Goal: Transaction & Acquisition: Purchase product/service

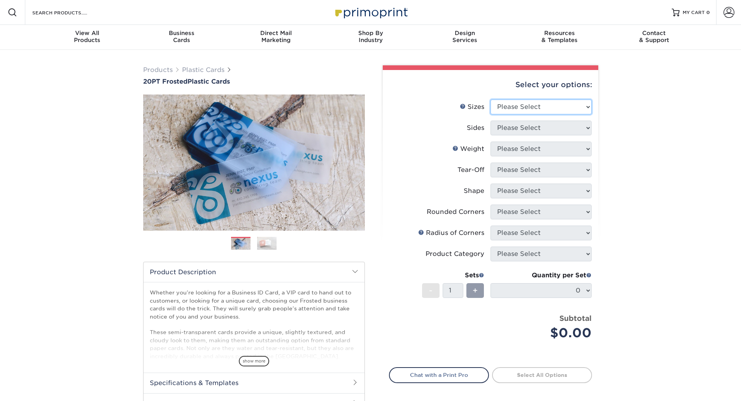
click at [547, 111] on select "Please Select 2" x 3.5" 2" x 8" 2.12" x 3.375" 2.5" x 2.5" 4.25" x 6"" at bounding box center [541, 107] width 101 height 15
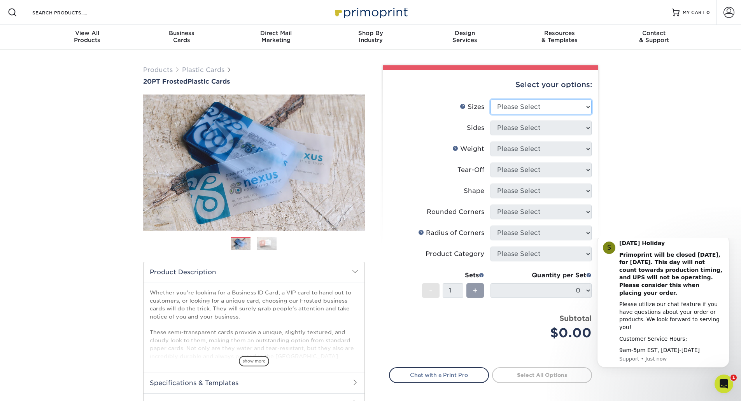
select select "2.00x3.50"
click at [491, 100] on select "Please Select 2" x 3.5" 2" x 8" 2.12" x 3.375" 2.5" x 2.5" 4.25" x 6"" at bounding box center [541, 107] width 101 height 15
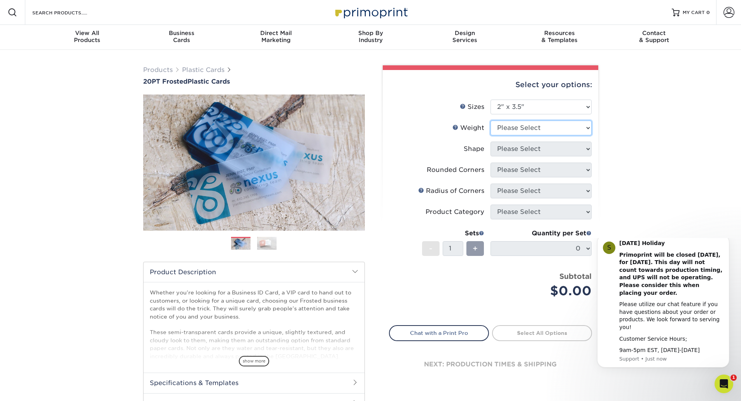
click at [539, 134] on select "Please Select 20PT Frosted Plastic 20PT Frosted Plastic" at bounding box center [541, 128] width 101 height 15
click at [620, 170] on div "Products Plastic Cards 20PT Frosted Plastic Cards Previous Next and" at bounding box center [370, 257] width 741 height 415
click at [526, 130] on select "Please Select 20PT Frosted Plastic 20PT Frosted Plastic" at bounding box center [541, 128] width 101 height 15
select select "20PT Frosted Plastic"
click at [491, 121] on select "Please Select 20PT Frosted Plastic 20PT Frosted Plastic" at bounding box center [541, 128] width 101 height 15
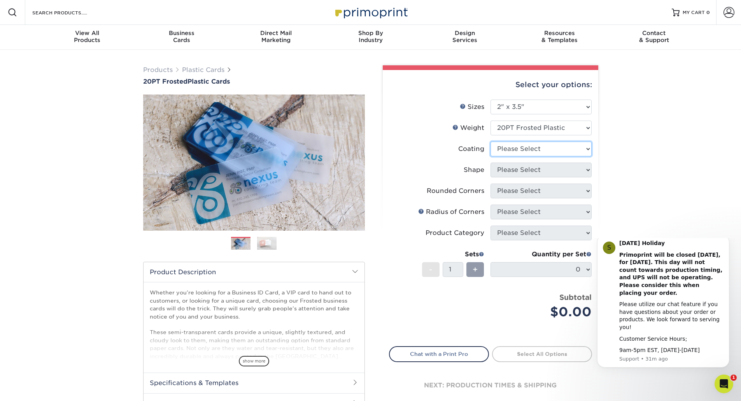
click at [543, 152] on select at bounding box center [541, 149] width 101 height 15
click at [491, 142] on select at bounding box center [541, 149] width 101 height 15
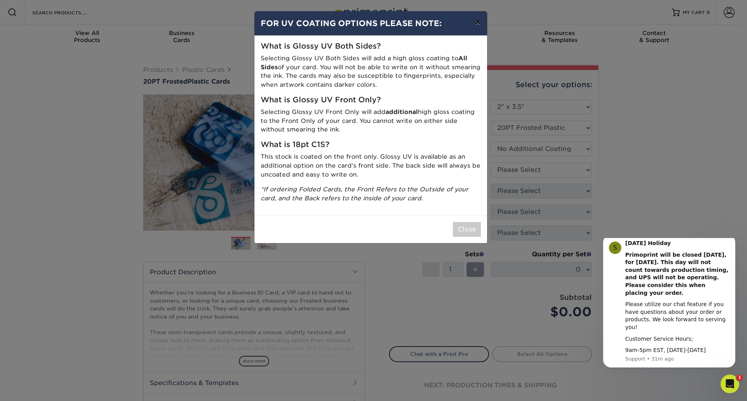
click at [477, 20] on button "×" at bounding box center [478, 22] width 18 height 22
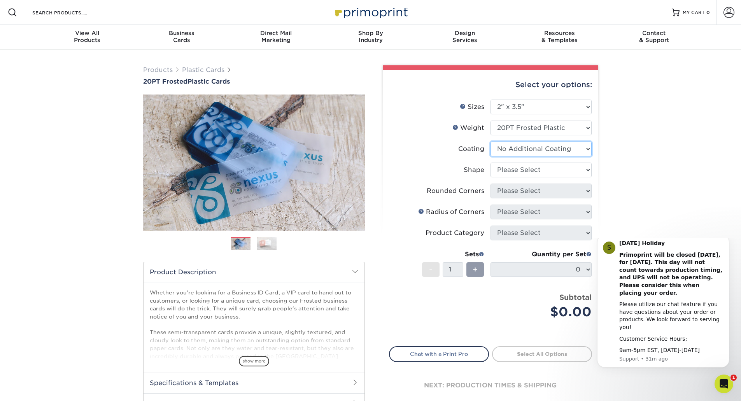
click at [538, 153] on select at bounding box center [541, 149] width 101 height 15
select select "-1"
click at [491, 142] on select at bounding box center [541, 149] width 101 height 15
click at [357, 159] on link "Next" at bounding box center [353, 163] width 16 height 16
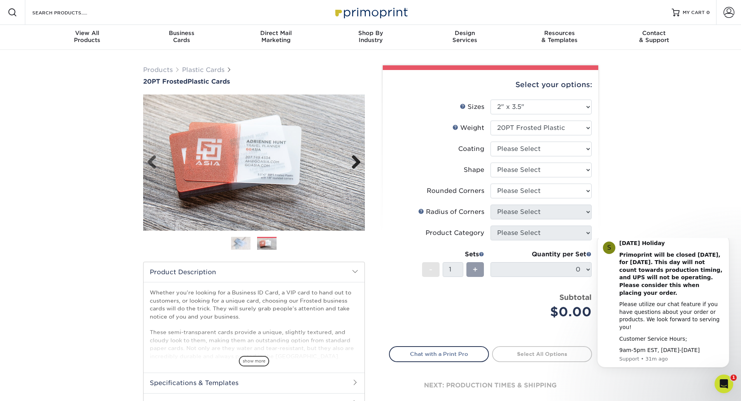
click at [357, 159] on link "Next" at bounding box center [353, 163] width 16 height 16
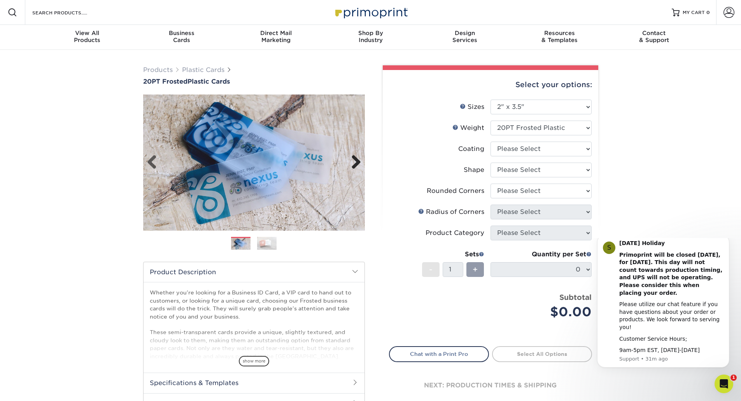
click at [357, 160] on link "Next" at bounding box center [353, 163] width 16 height 16
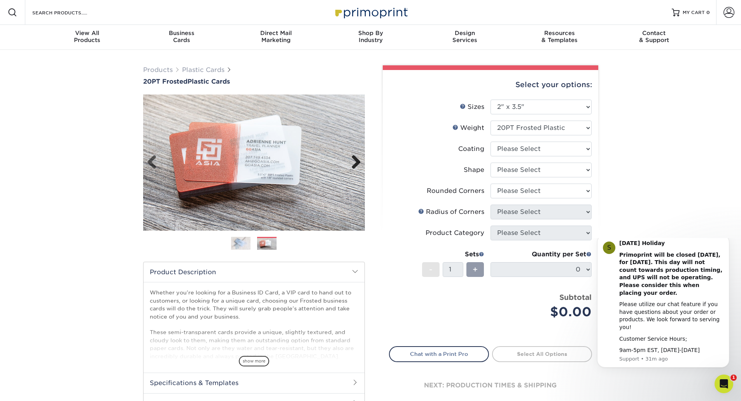
click at [357, 160] on link "Next" at bounding box center [353, 163] width 16 height 16
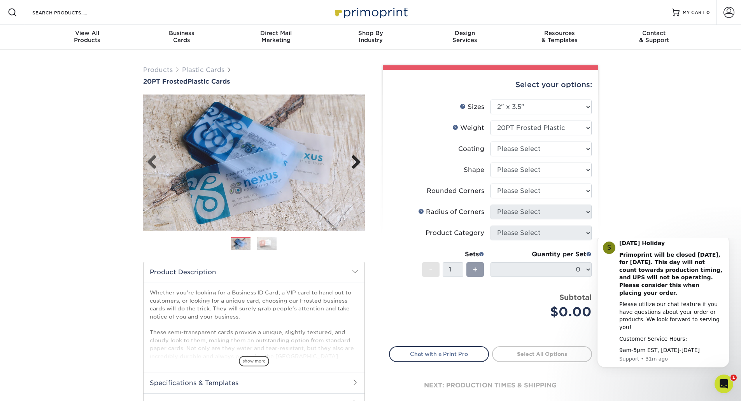
click at [358, 160] on link "Next" at bounding box center [353, 163] width 16 height 16
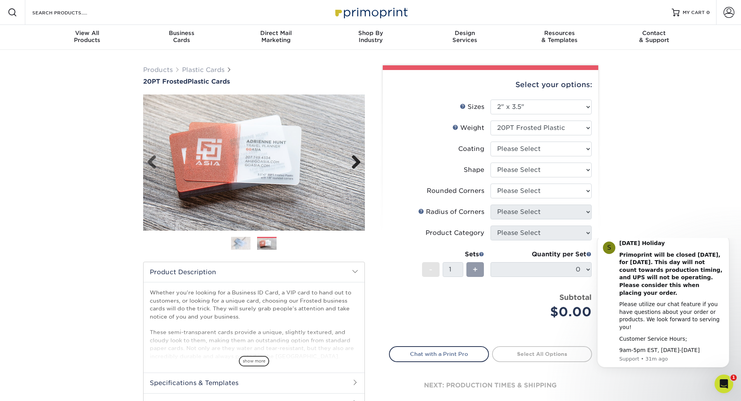
click at [358, 161] on link "Next" at bounding box center [353, 163] width 16 height 16
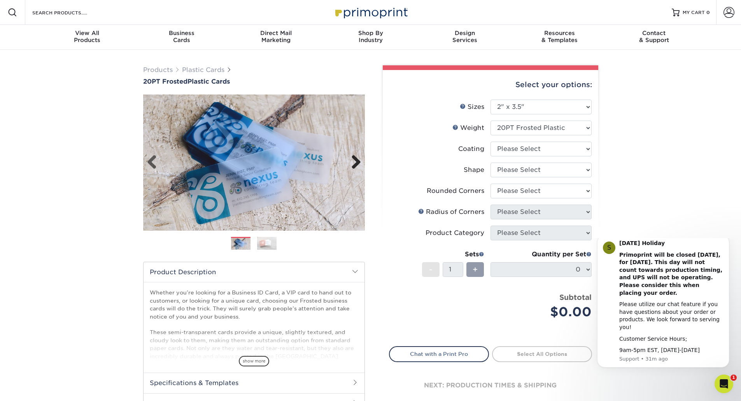
click at [358, 161] on link "Next" at bounding box center [353, 163] width 16 height 16
